Goal: Use online tool/utility: Utilize a website feature to perform a specific function

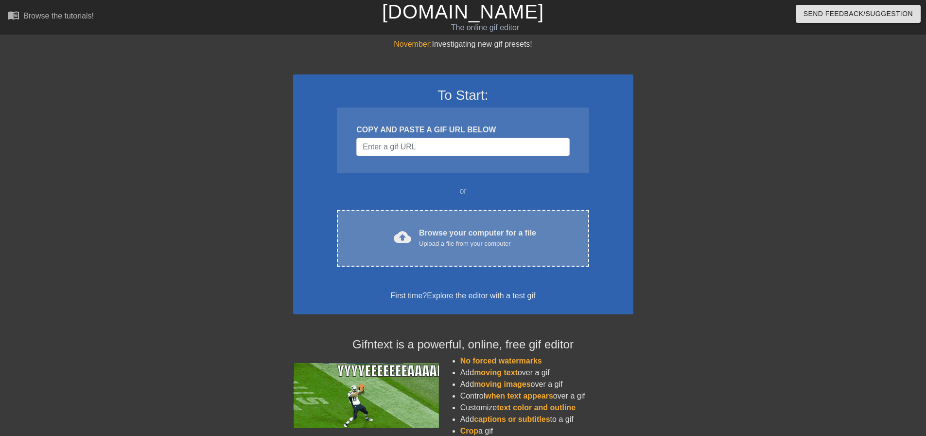
click at [460, 245] on div "Upload a file from your computer" at bounding box center [477, 244] width 117 height 10
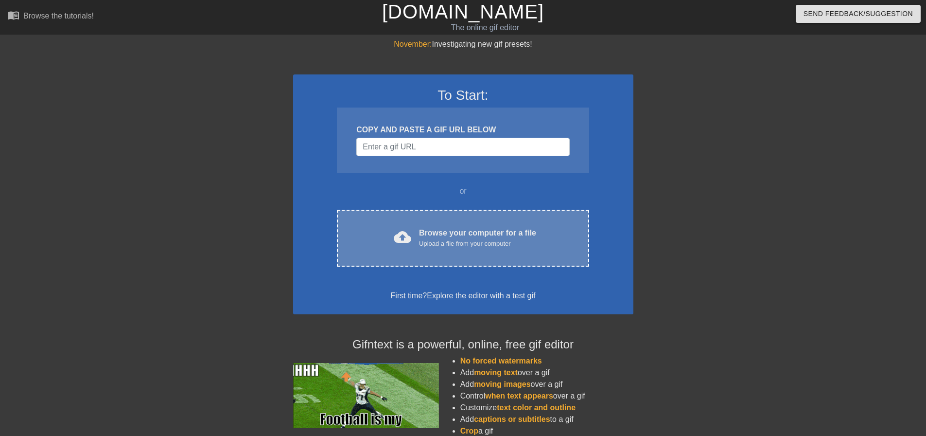
click at [468, 233] on div "Browse your computer for a file Upload a file from your computer" at bounding box center [477, 237] width 117 height 21
click at [507, 253] on div "cloud_upload Browse your computer for a file Upload a file from your computer C…" at bounding box center [463, 238] width 252 height 57
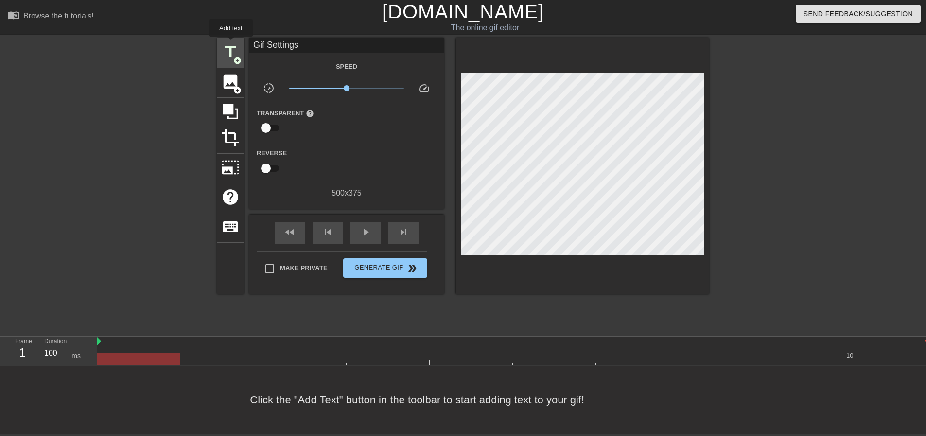
click at [230, 43] on span "title" at bounding box center [230, 52] width 18 height 18
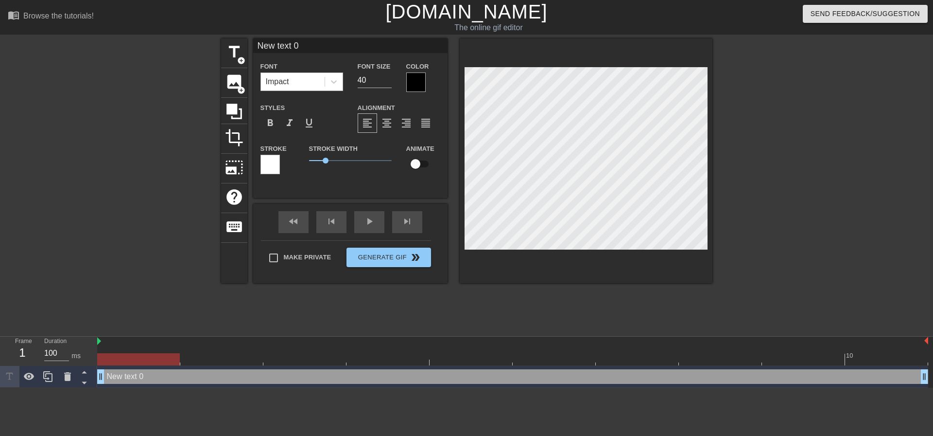
click at [286, 79] on div "Impact" at bounding box center [277, 82] width 23 height 12
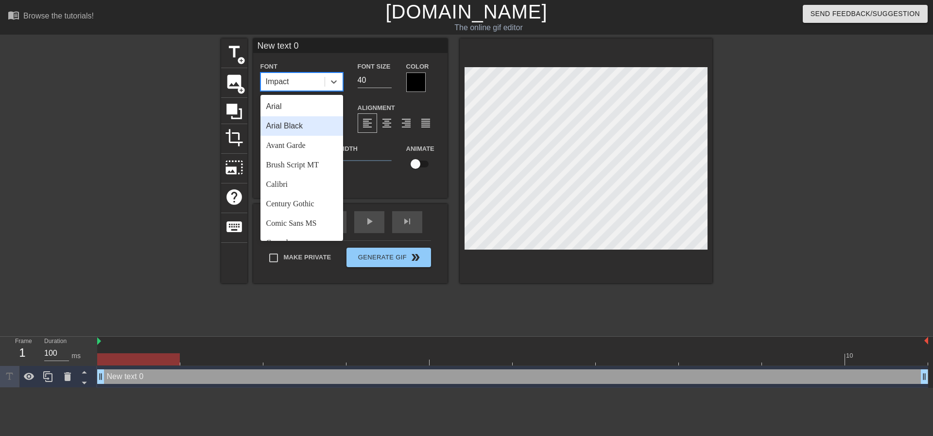
click at [302, 121] on div "Arial Black" at bounding box center [302, 125] width 83 height 19
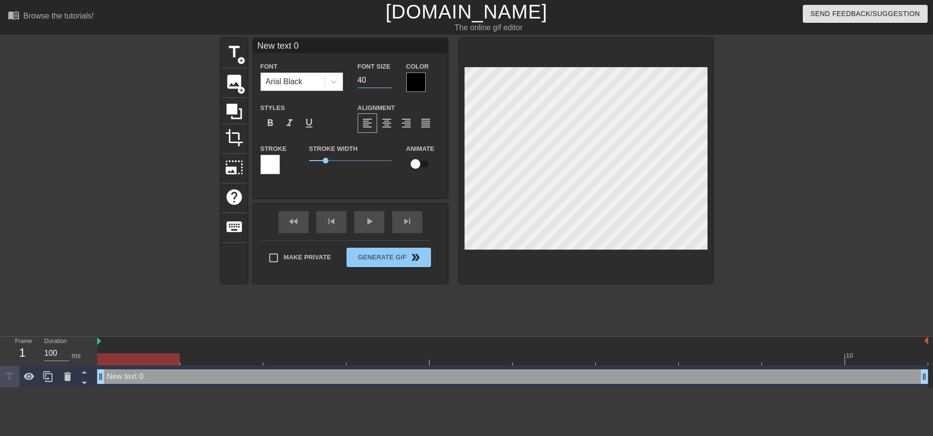
drag, startPoint x: 382, startPoint y: 78, endPoint x: 317, endPoint y: 80, distance: 64.7
click at [317, 82] on div "Font Arial Black Font Size 40 Color" at bounding box center [350, 76] width 194 height 32
type input "20"
click at [382, 127] on span "format_align_center" at bounding box center [387, 123] width 12 height 12
click at [314, 256] on div "Make Private Generate Gif double_arrow" at bounding box center [346, 259] width 170 height 38
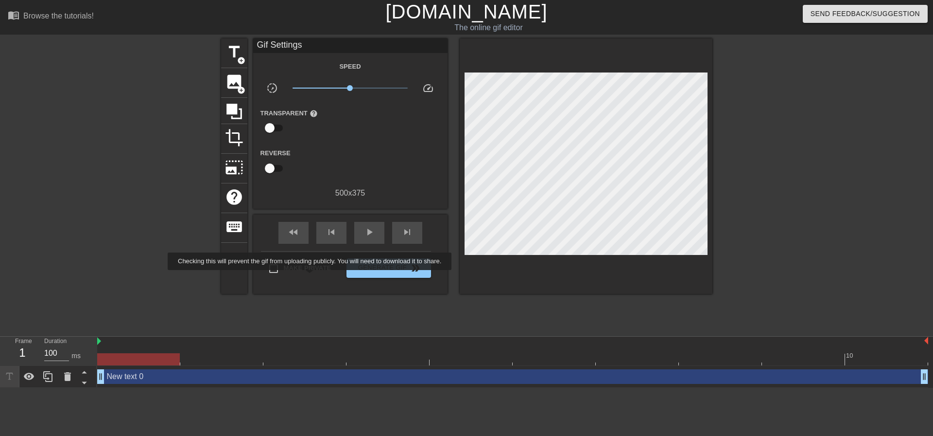
click at [312, 277] on label "Make Private" at bounding box center [297, 268] width 68 height 20
click at [284, 277] on input "Make Private" at bounding box center [273, 268] width 20 height 20
checkbox input "true"
